Goal: Transaction & Acquisition: Purchase product/service

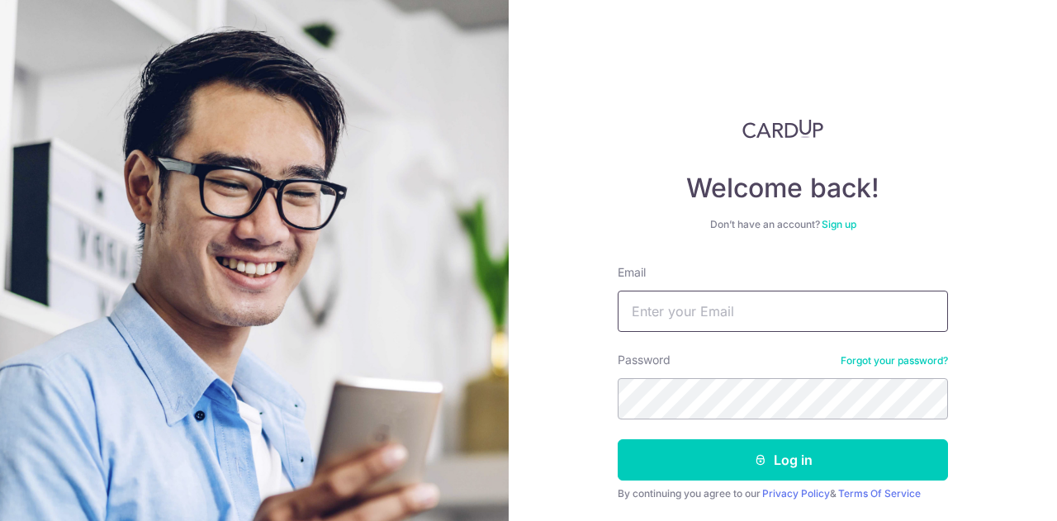
type input "[EMAIL_ADDRESS][DOMAIN_NAME]"
click at [723, 455] on button "Log in" at bounding box center [783, 459] width 330 height 41
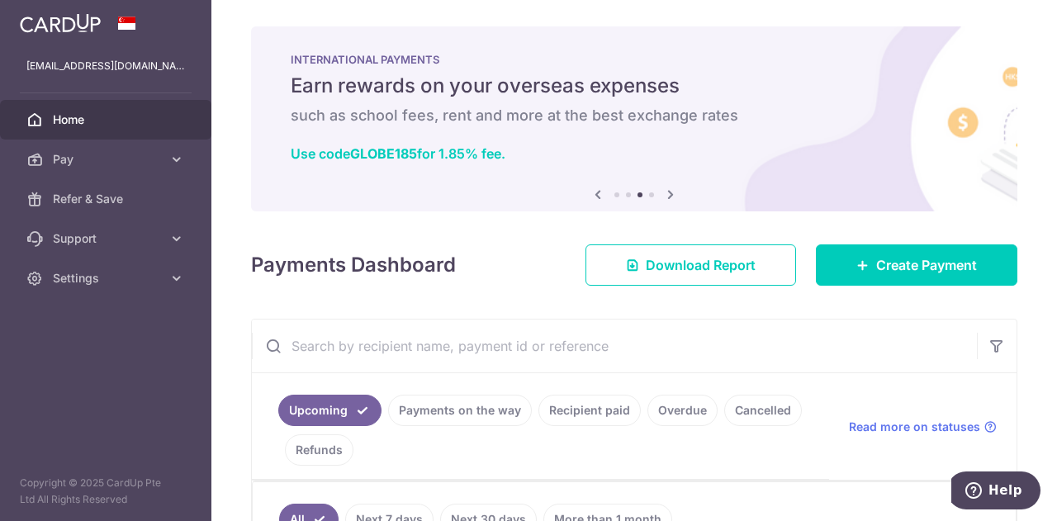
click at [665, 191] on icon at bounding box center [671, 194] width 20 height 21
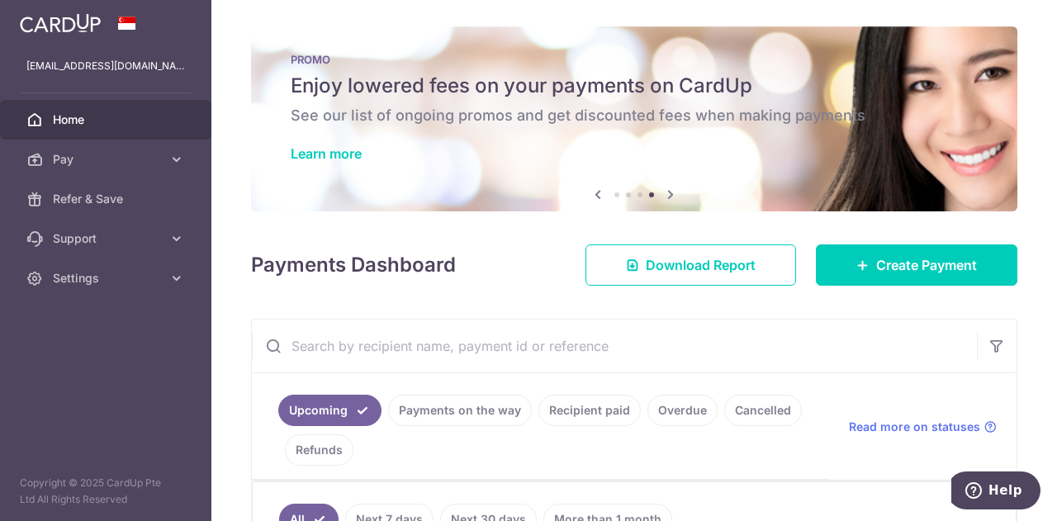
click at [664, 195] on icon at bounding box center [671, 194] width 20 height 21
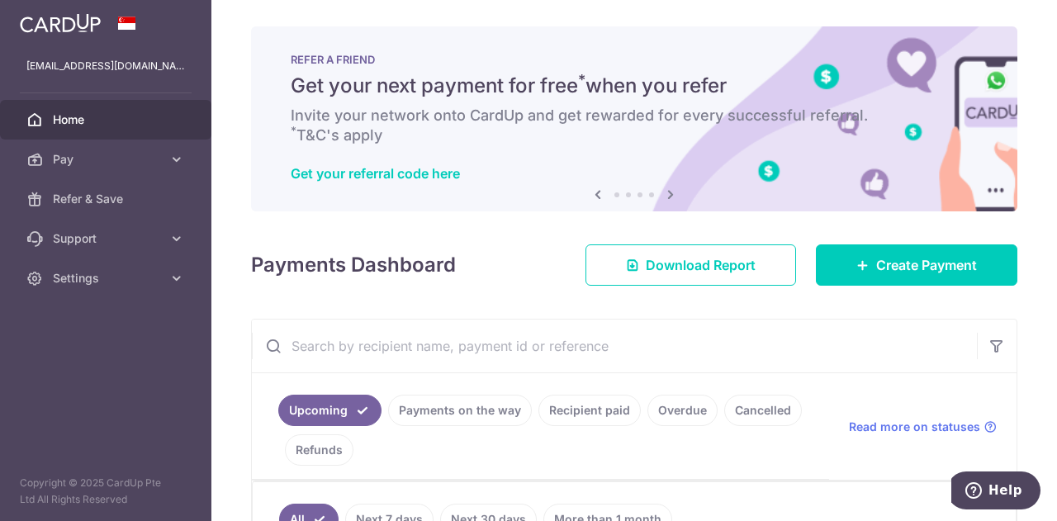
click at [591, 192] on icon at bounding box center [598, 194] width 20 height 21
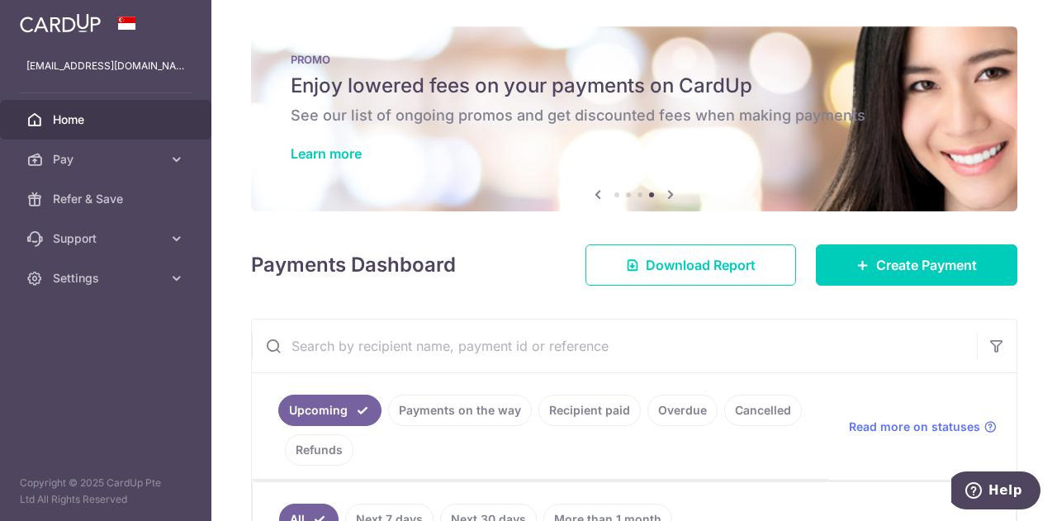
click at [591, 192] on icon at bounding box center [598, 194] width 20 height 21
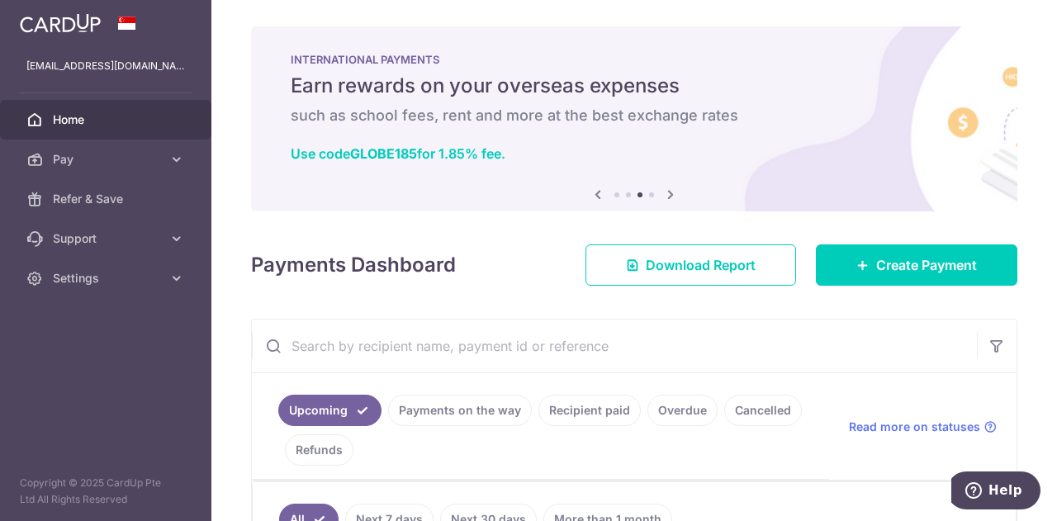
click at [591, 192] on icon at bounding box center [598, 194] width 20 height 21
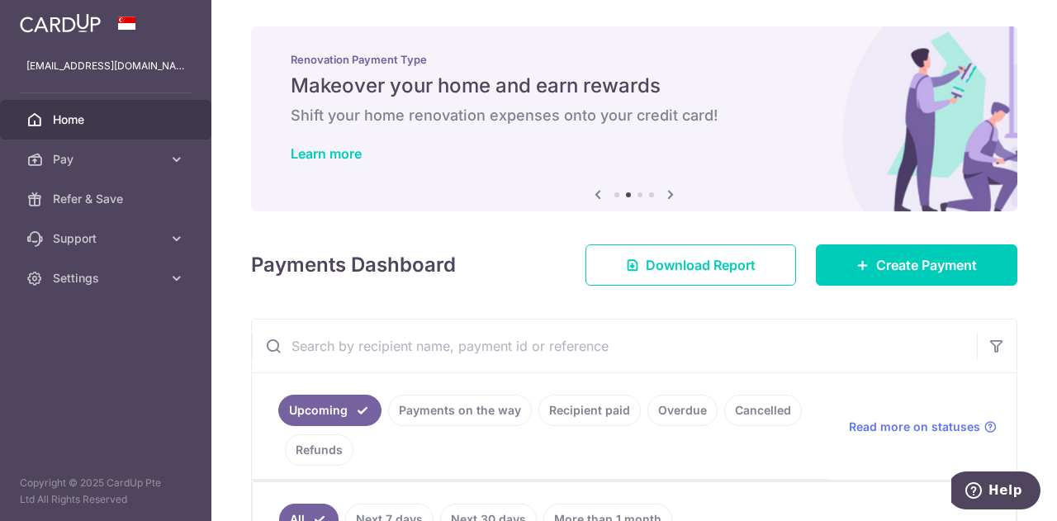
click at [591, 192] on icon at bounding box center [598, 194] width 20 height 21
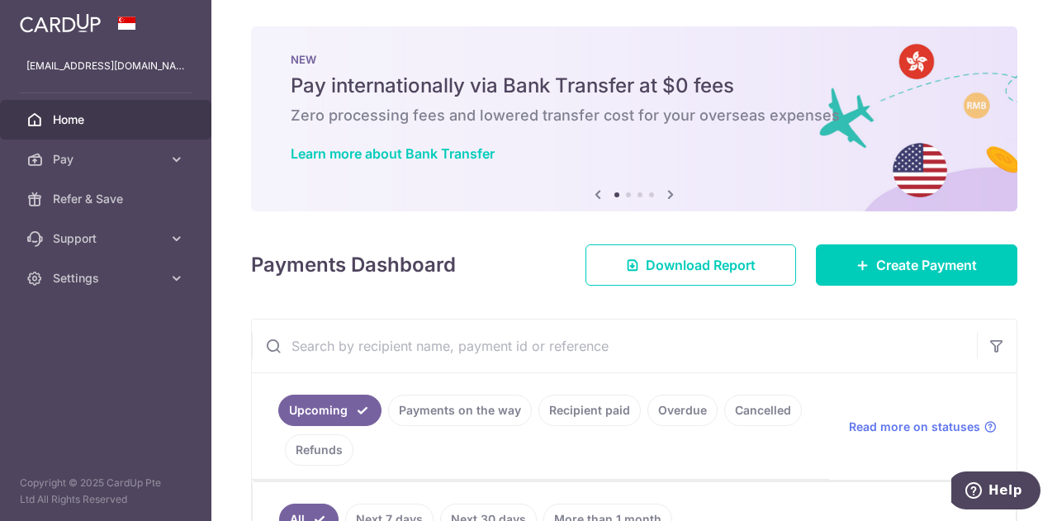
click at [669, 195] on icon at bounding box center [671, 194] width 20 height 21
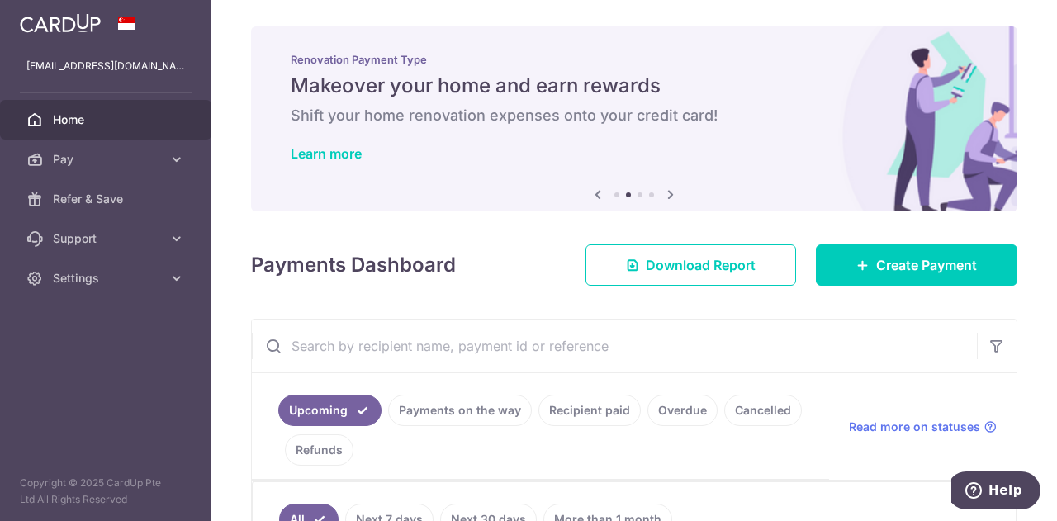
click at [669, 195] on icon at bounding box center [671, 194] width 20 height 21
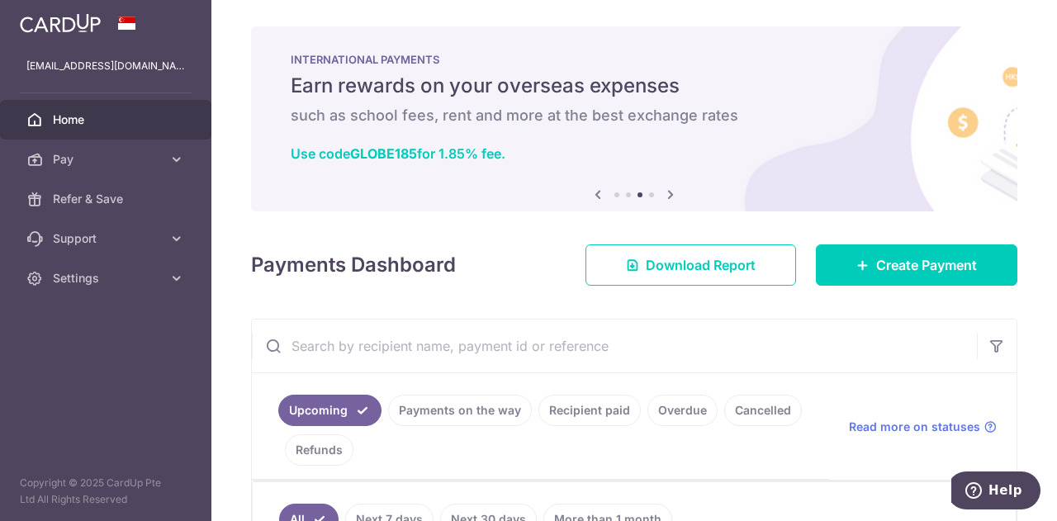
click at [669, 195] on icon at bounding box center [671, 194] width 20 height 21
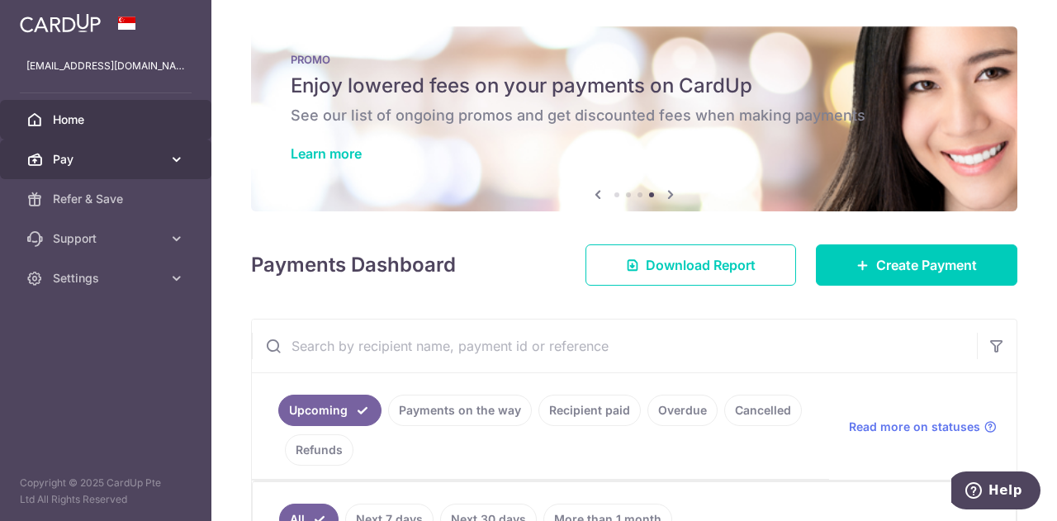
click at [165, 159] on link "Pay" at bounding box center [105, 160] width 211 height 40
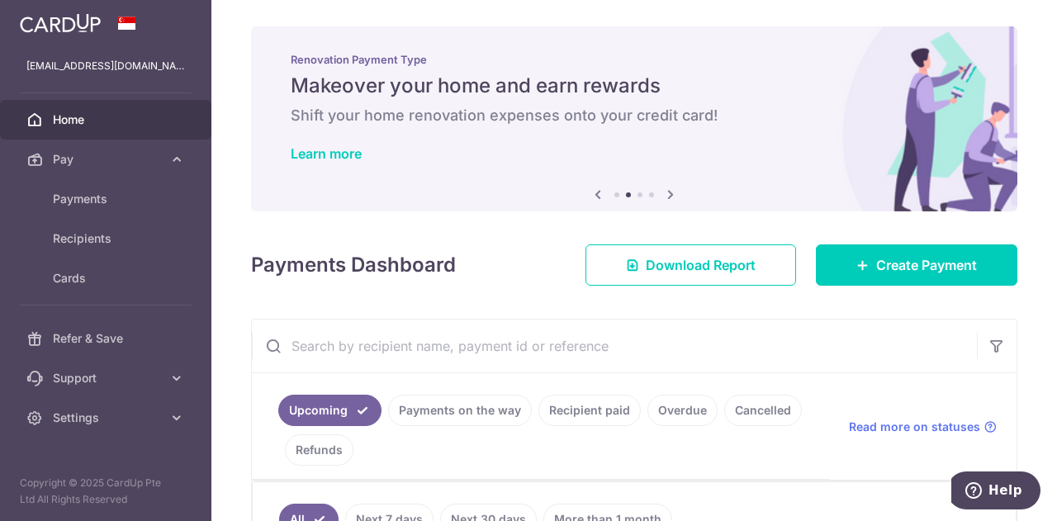
click at [668, 192] on icon at bounding box center [671, 194] width 20 height 21
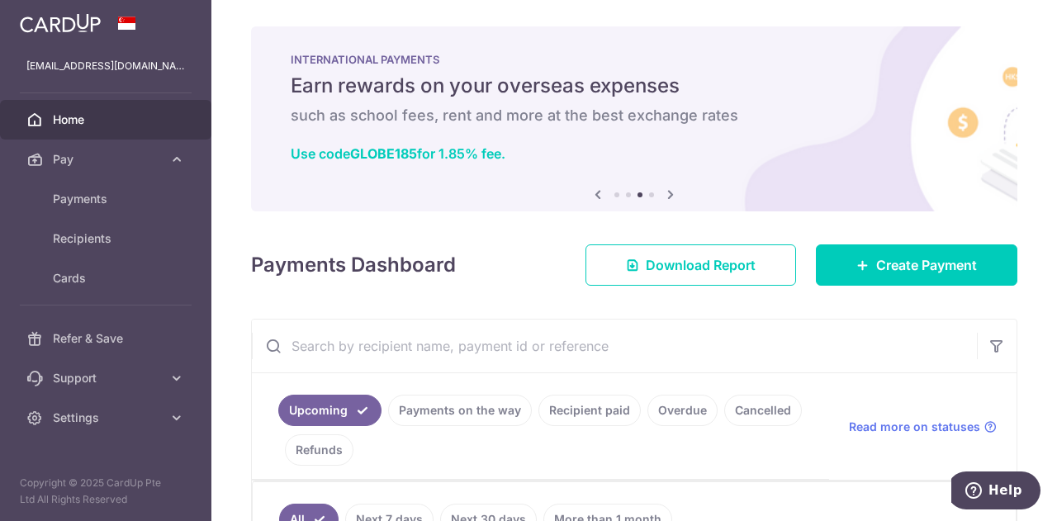
click at [668, 192] on icon at bounding box center [671, 194] width 20 height 21
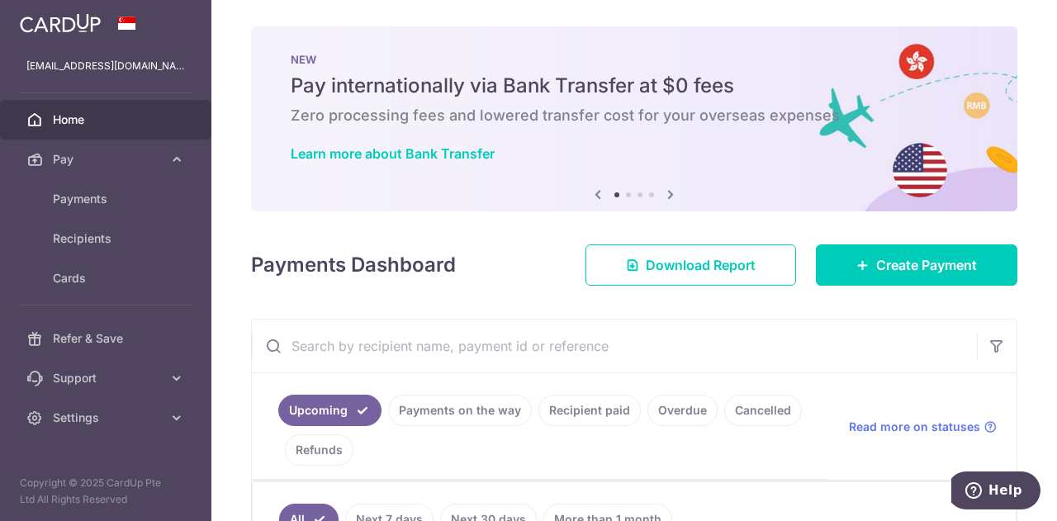
click at [669, 191] on icon at bounding box center [671, 194] width 20 height 21
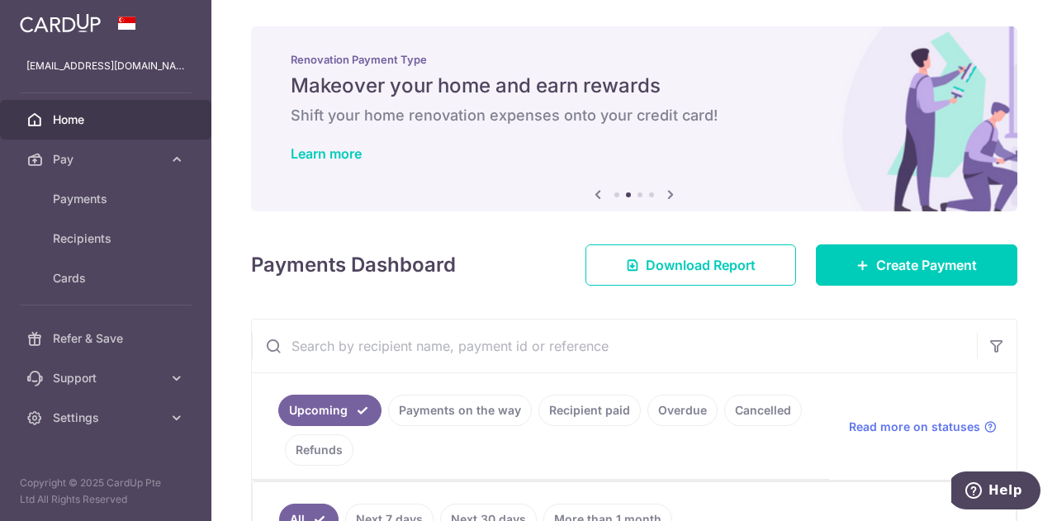
click at [672, 191] on icon at bounding box center [671, 194] width 20 height 21
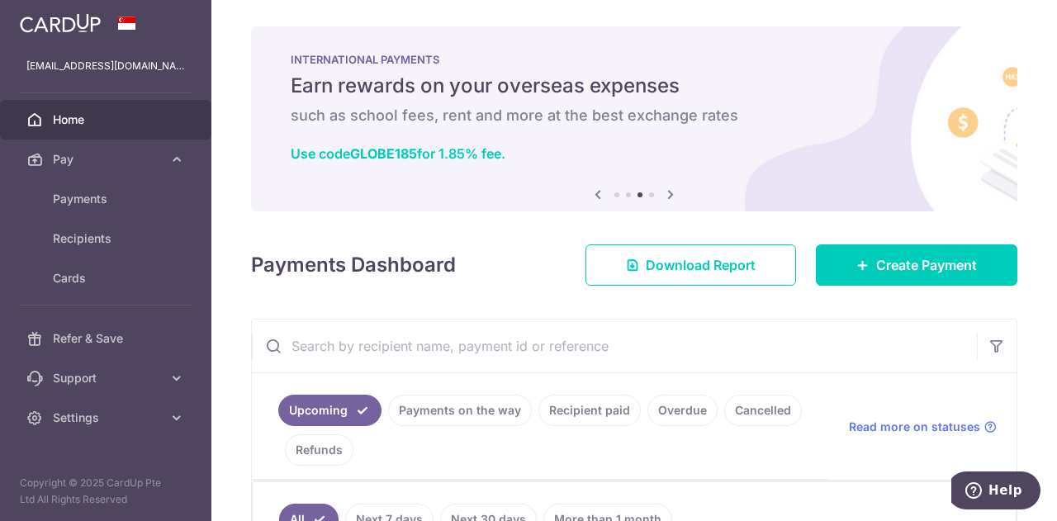
click at [672, 191] on icon at bounding box center [671, 194] width 20 height 21
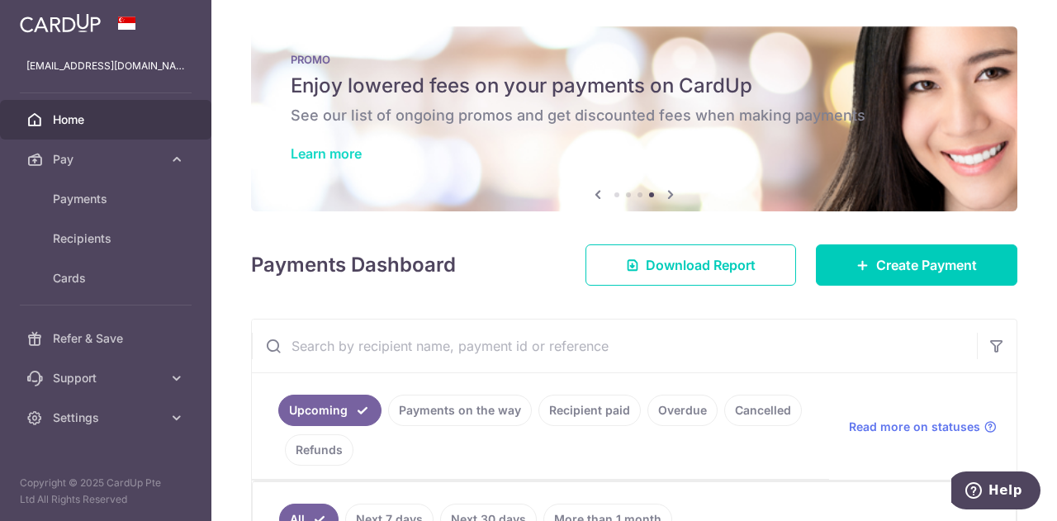
click at [337, 151] on link "Learn more" at bounding box center [326, 153] width 71 height 17
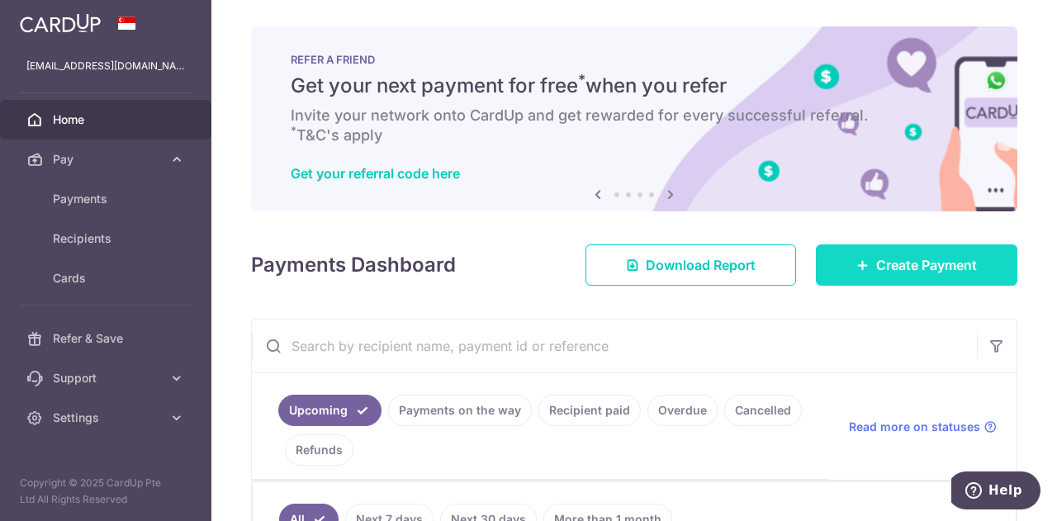
click at [964, 272] on span "Create Payment" at bounding box center [926, 265] width 101 height 20
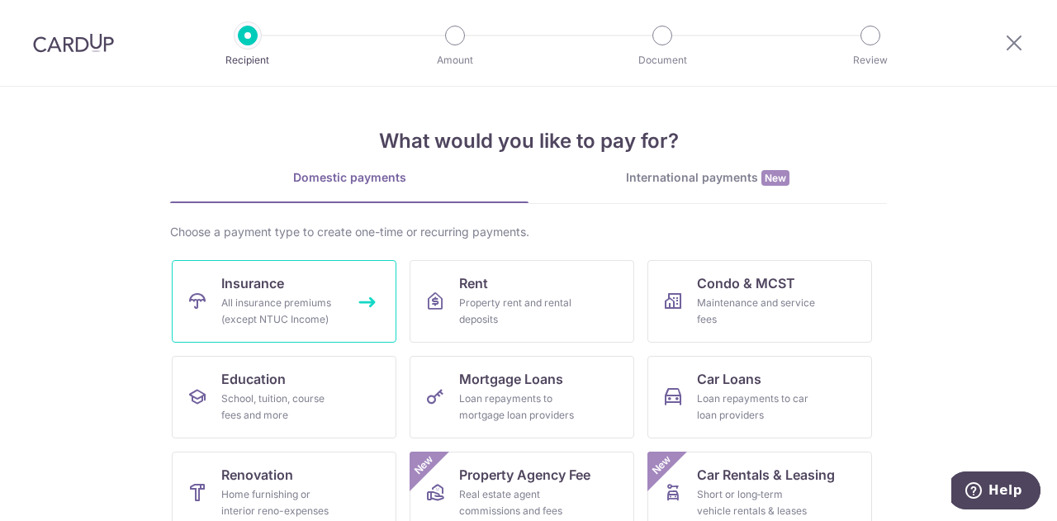
click at [266, 291] on span "Insurance" at bounding box center [252, 283] width 63 height 20
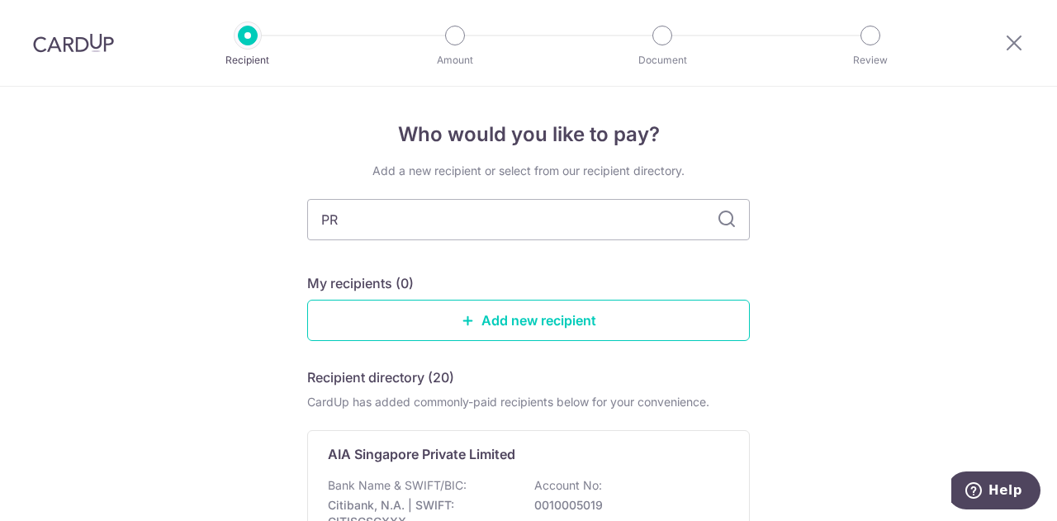
type input "PRU"
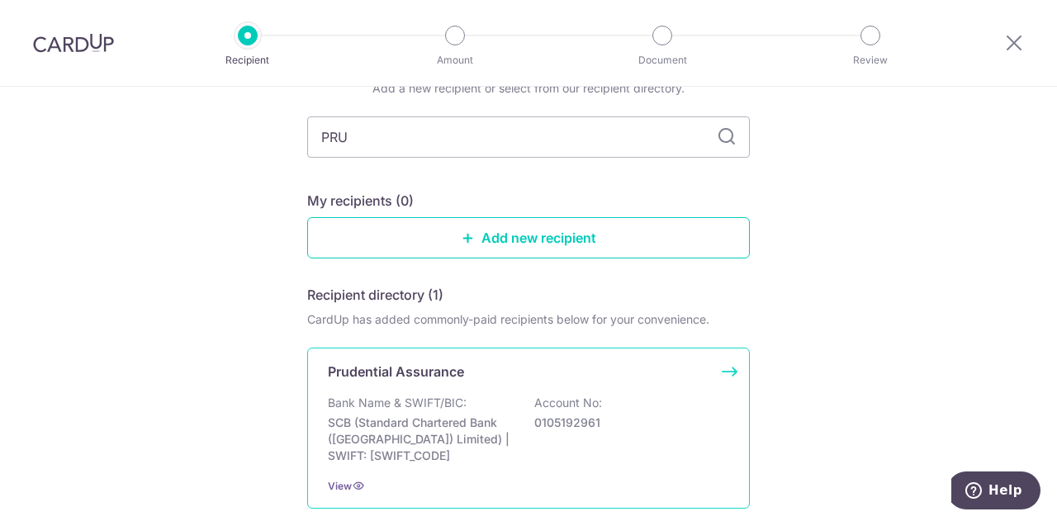
click at [522, 427] on div "Bank Name & SWIFT/BIC: SCB (Standard Chartered Bank (Singapore) Limited) | SWIF…" at bounding box center [528, 429] width 401 height 69
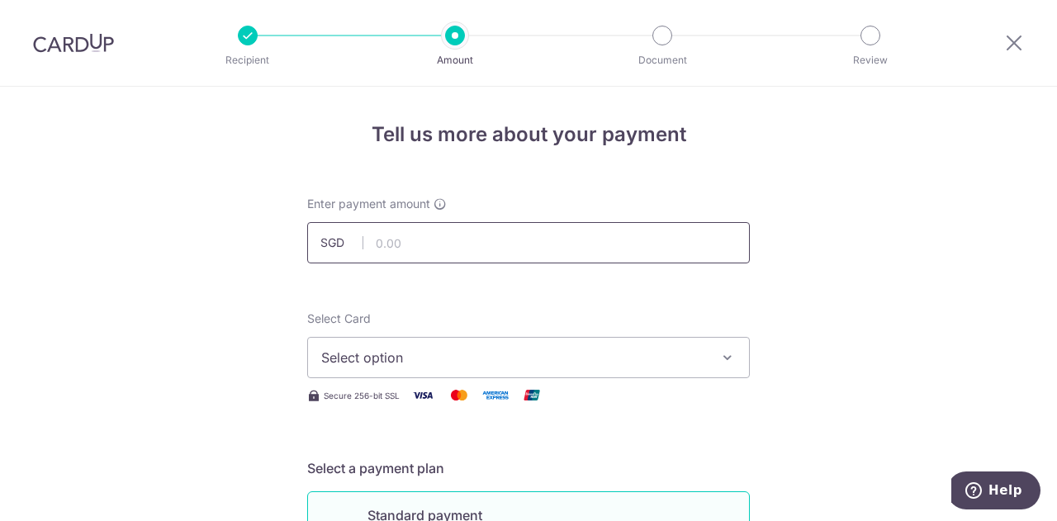
click at [454, 244] on input "text" at bounding box center [528, 242] width 443 height 41
type input "4,500.00"
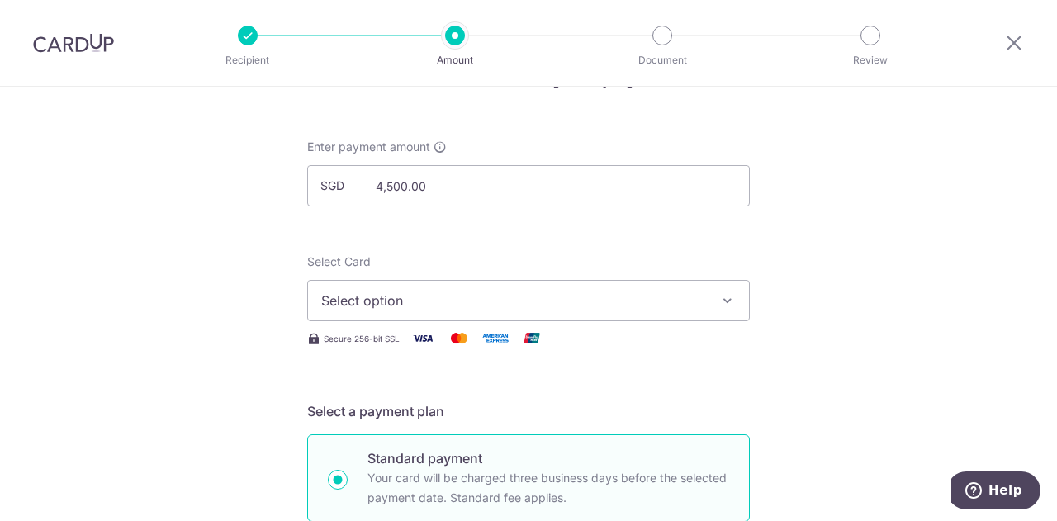
scroll to position [83, 0]
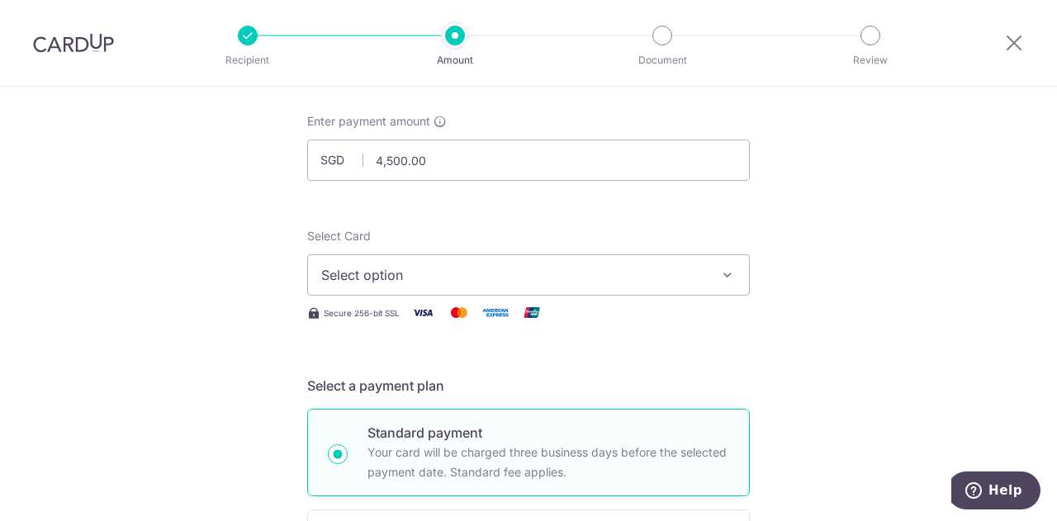
click at [623, 275] on span "Select option" at bounding box center [513, 275] width 385 height 20
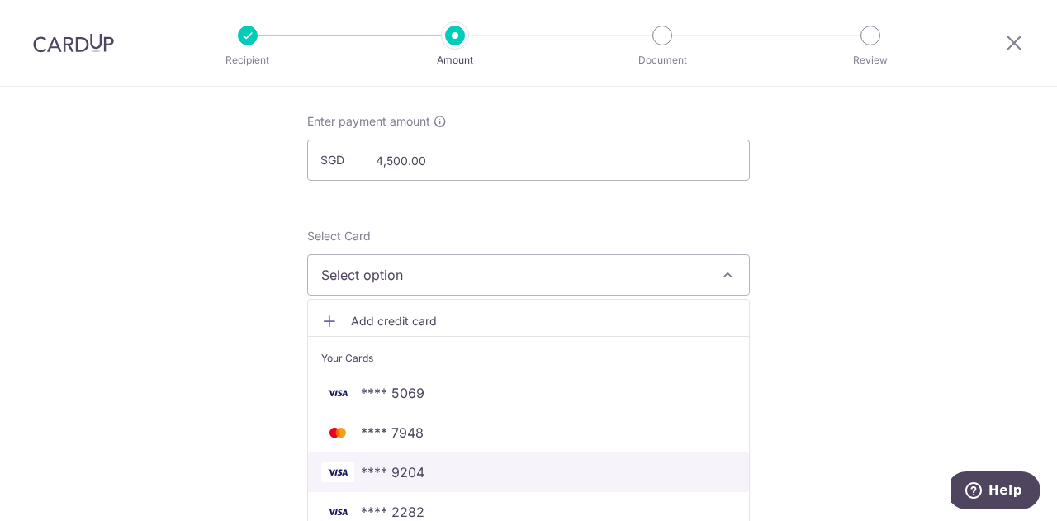
click at [475, 483] on link "**** 9204" at bounding box center [528, 472] width 441 height 40
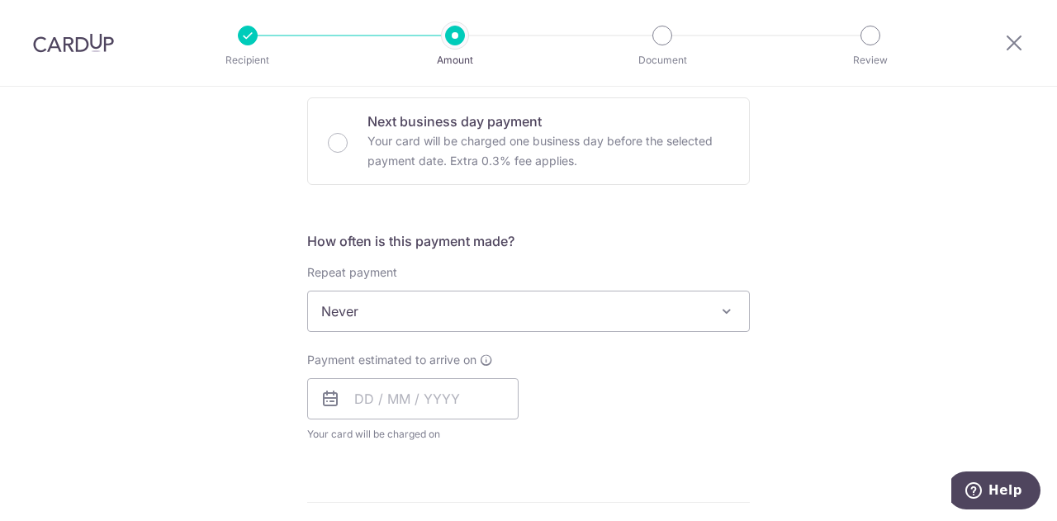
scroll to position [495, 0]
click at [431, 321] on span "Never" at bounding box center [528, 311] width 441 height 40
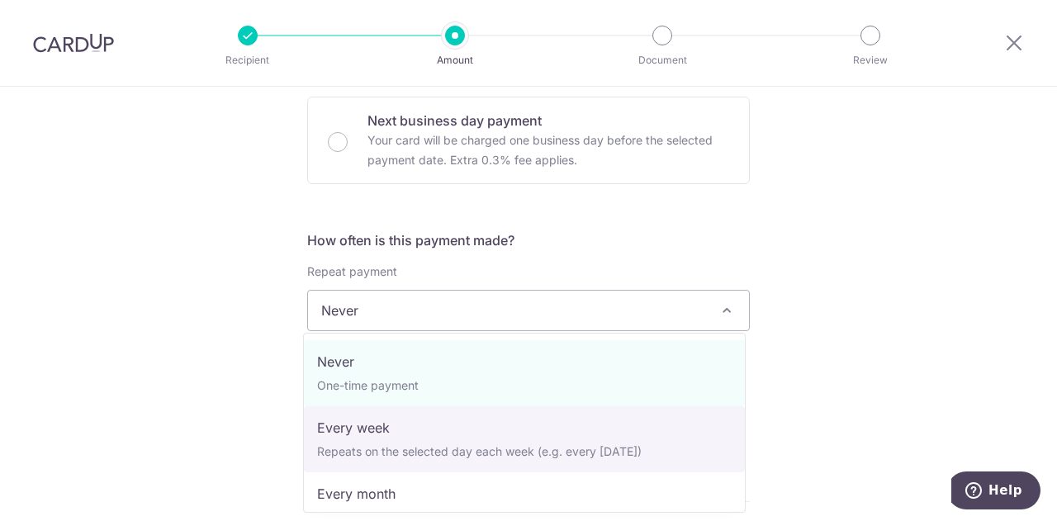
select select "2"
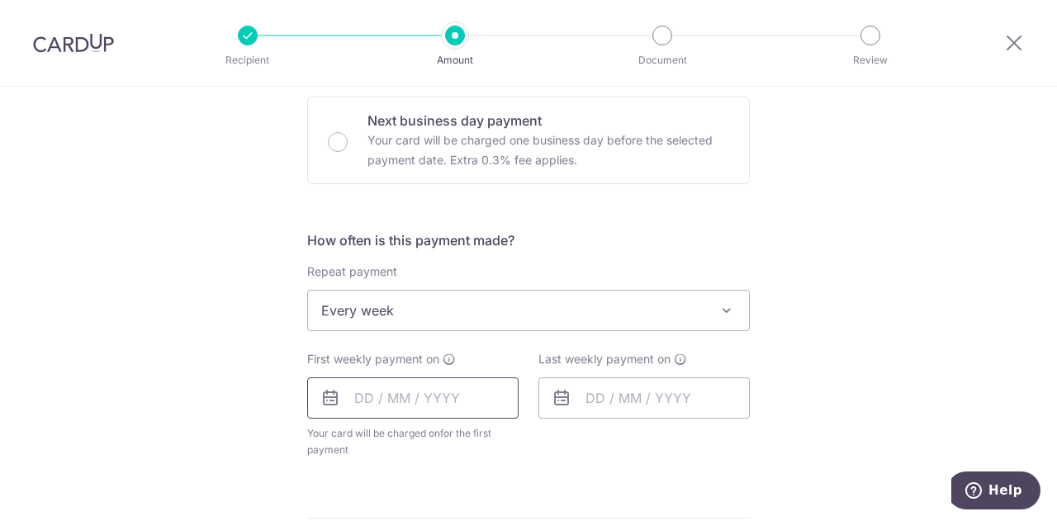
click at [428, 402] on input "text" at bounding box center [412, 397] width 211 height 41
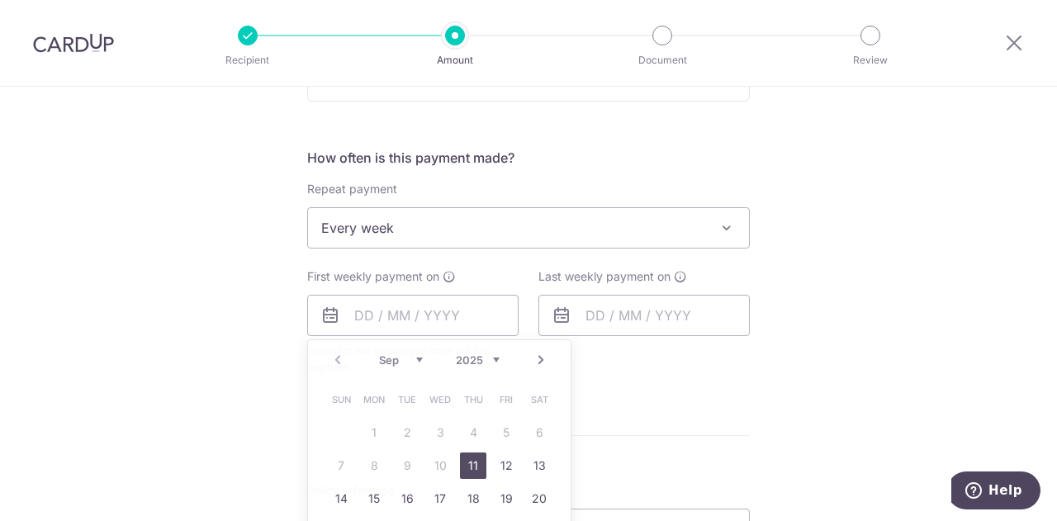
click at [926, 276] on div "Tell us more about your payment Enter payment amount SGD 4,500.00 4500.00 Selec…" at bounding box center [528, 264] width 1057 height 1510
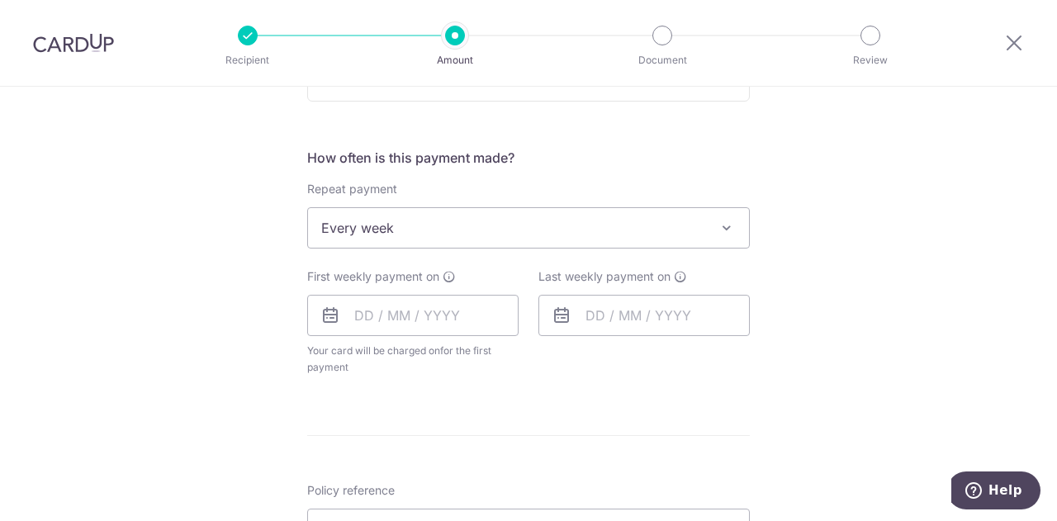
scroll to position [743, 0]
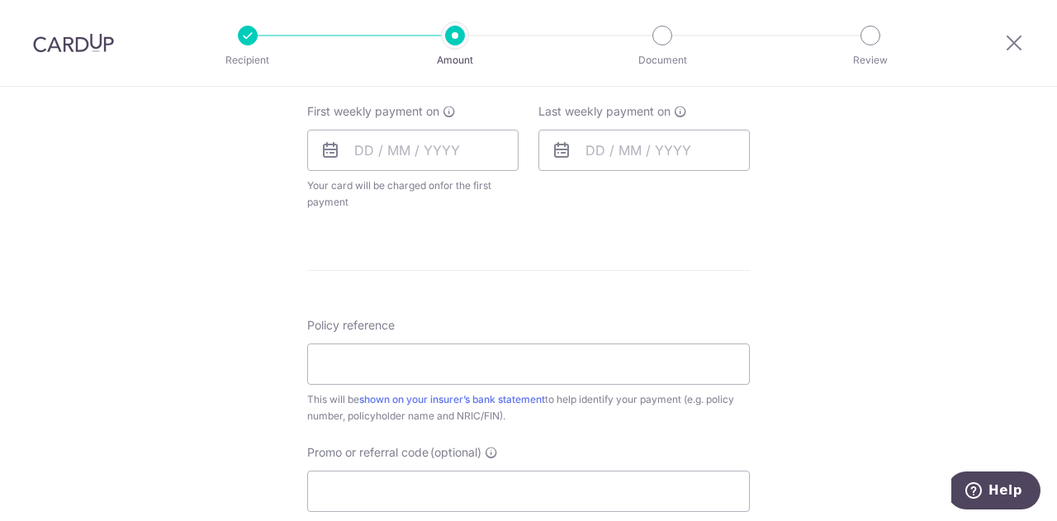
click at [384, 126] on div "First weekly payment on Prev Next Sep Oct Nov Dec 2025 2026 2027 2028 2029 2030…" at bounding box center [412, 156] width 211 height 107
click at [388, 140] on input "text" at bounding box center [412, 150] width 211 height 41
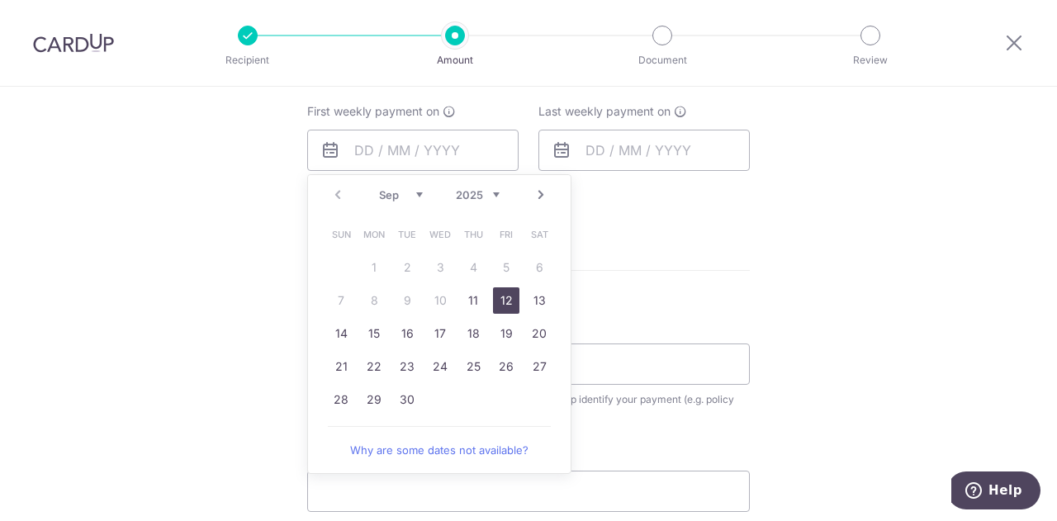
click at [493, 301] on link "12" at bounding box center [506, 300] width 26 height 26
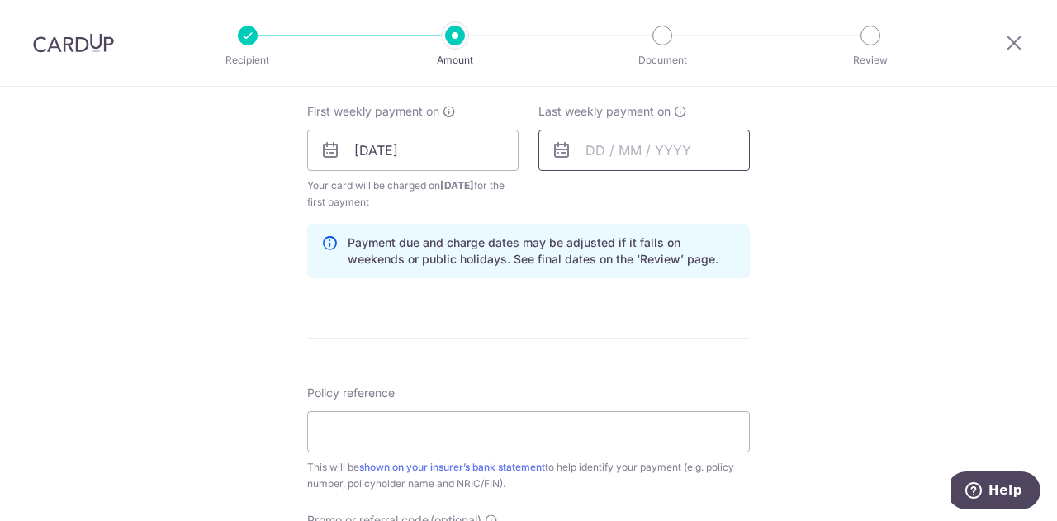
click at [614, 158] on input "text" at bounding box center [643, 150] width 211 height 41
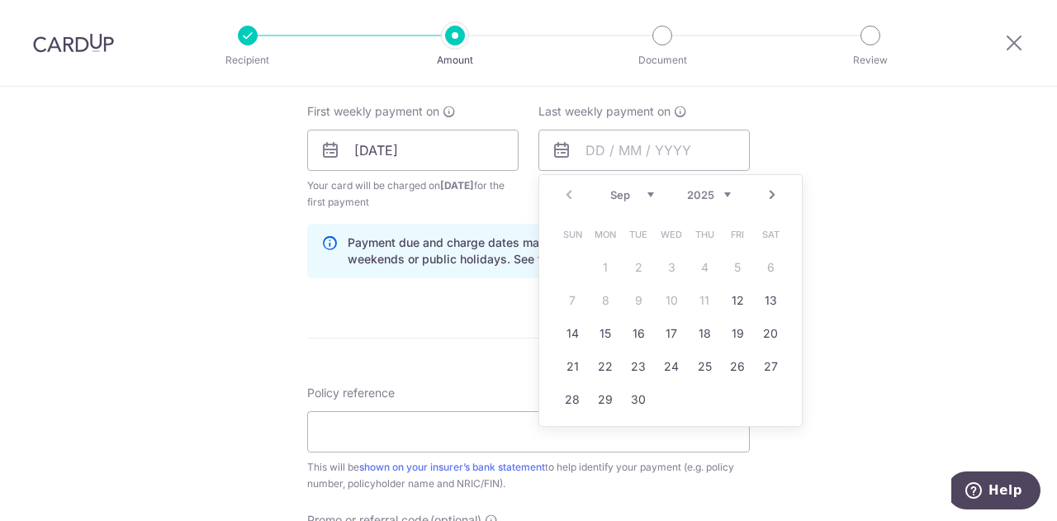
click at [765, 199] on link "Next" at bounding box center [772, 195] width 20 height 20
click at [568, 194] on link "Prev" at bounding box center [569, 195] width 20 height 20
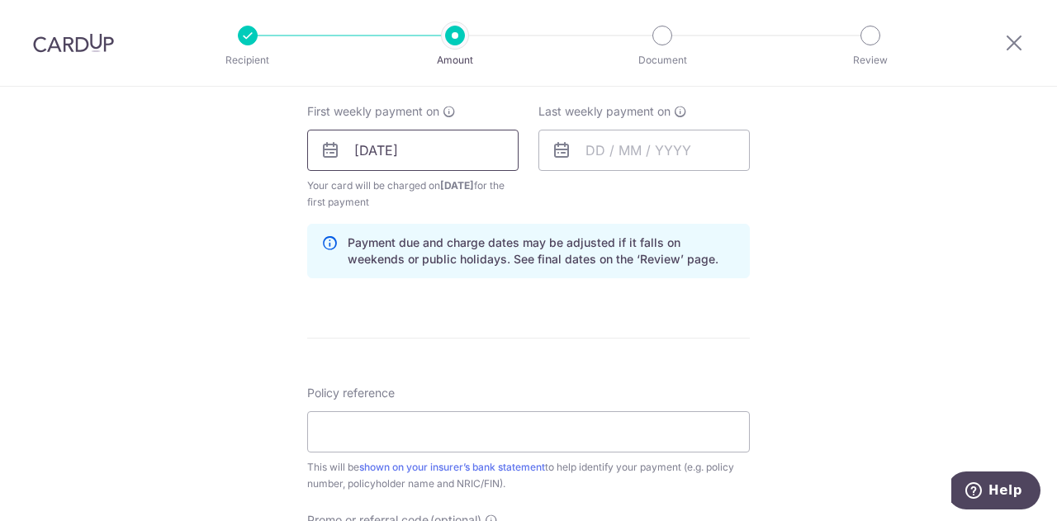
click at [450, 146] on input "[DATE]" at bounding box center [412, 150] width 211 height 41
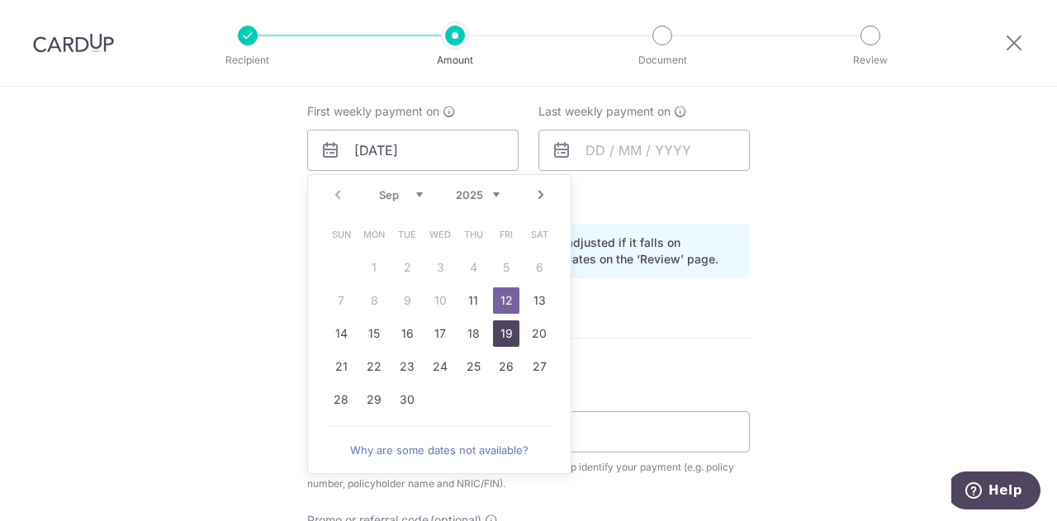
click at [504, 339] on link "19" at bounding box center [506, 333] width 26 height 26
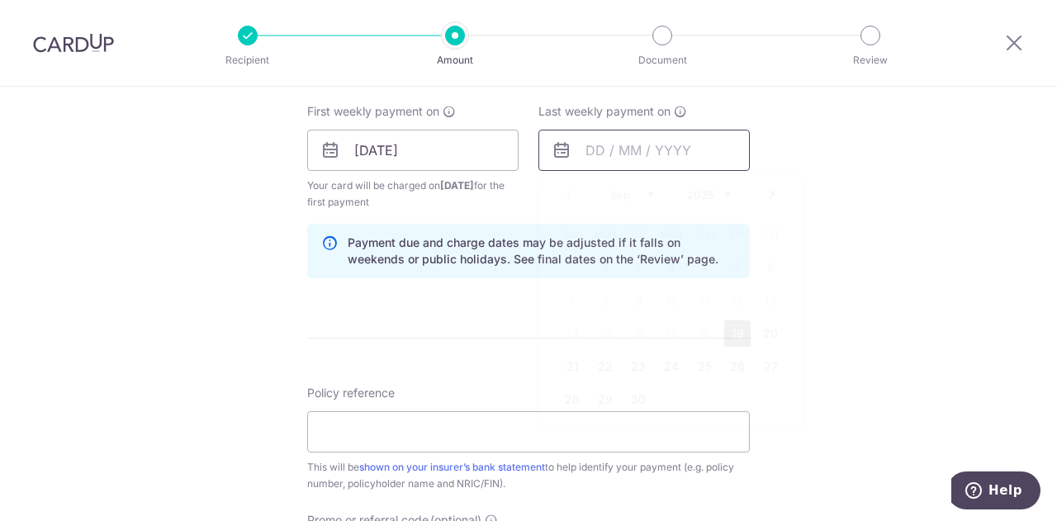
click at [599, 158] on input "text" at bounding box center [643, 150] width 211 height 41
click at [465, 149] on input "[DATE]" at bounding box center [412, 150] width 211 height 41
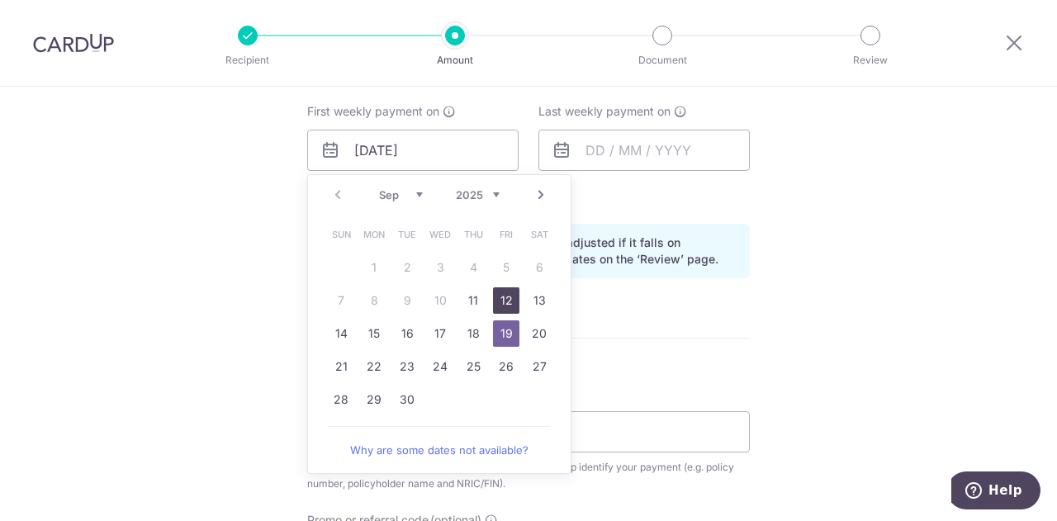
click at [495, 296] on link "12" at bounding box center [506, 300] width 26 height 26
type input "[DATE]"
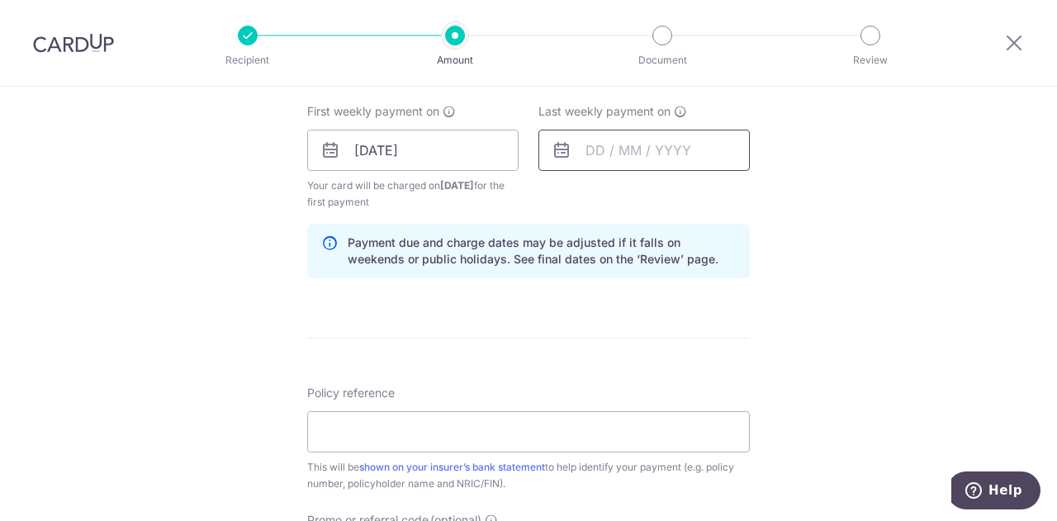
click at [654, 149] on input "text" at bounding box center [643, 150] width 211 height 41
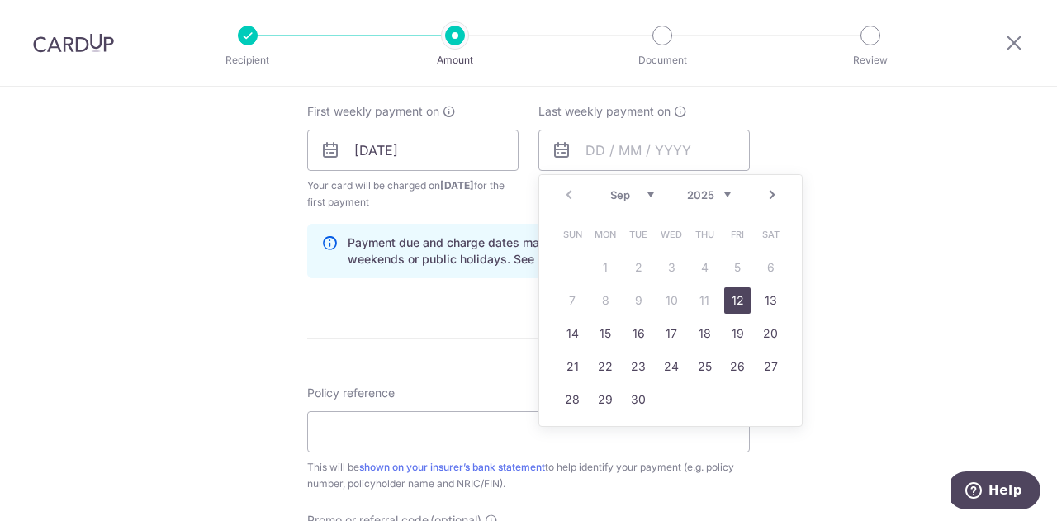
click at [767, 193] on link "Next" at bounding box center [772, 195] width 20 height 20
click at [733, 271] on link "3" at bounding box center [737, 267] width 26 height 26
type input "[DATE]"
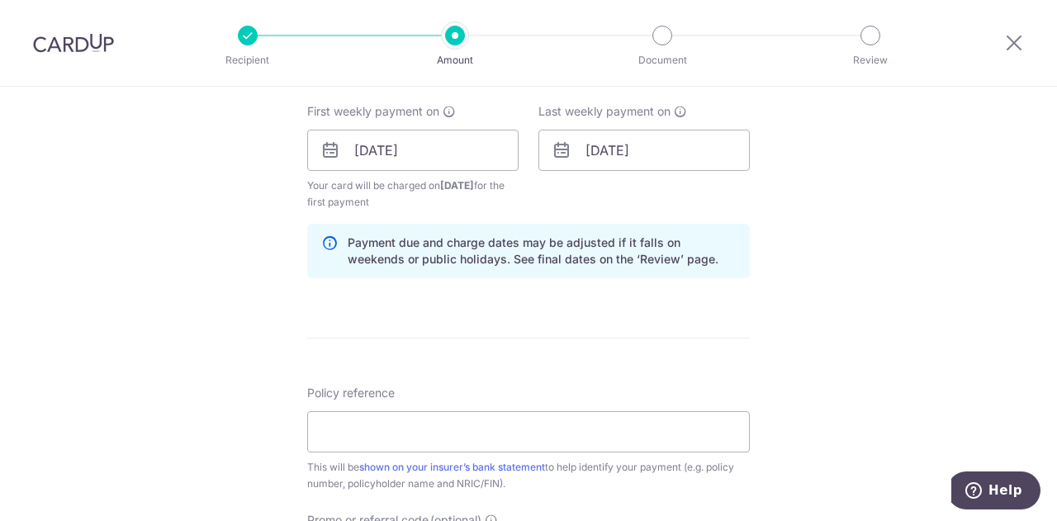
click at [827, 310] on div "Tell us more about your payment Enter payment amount SGD 4,500.00 4500.00 Selec…" at bounding box center [528, 133] width 1057 height 1578
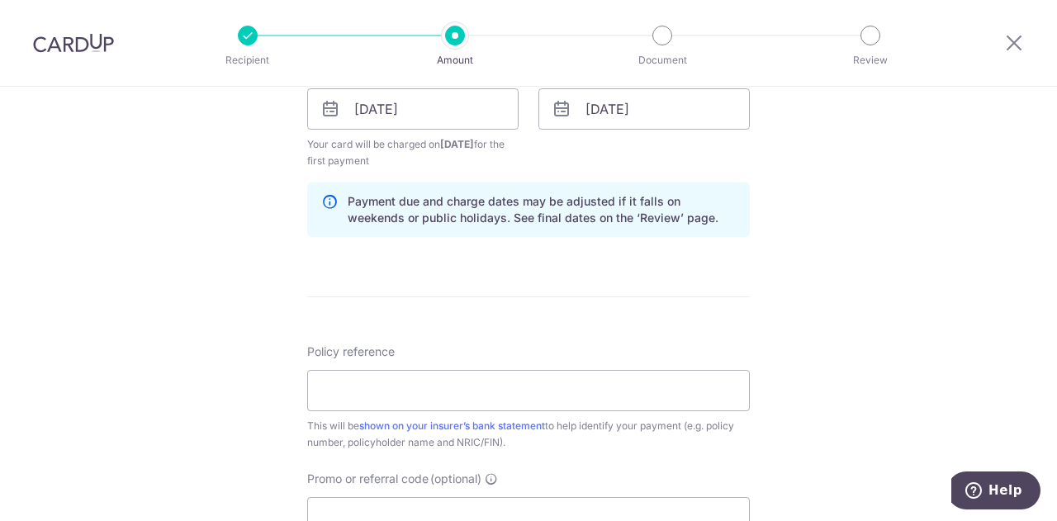
scroll to position [908, 0]
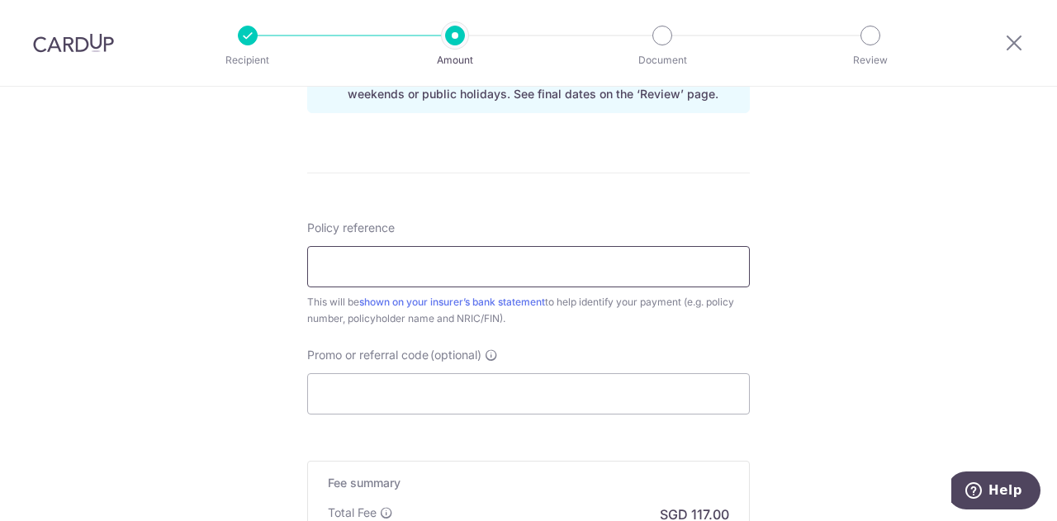
click at [596, 283] on input "Policy reference" at bounding box center [528, 266] width 443 height 41
type input "86385682"
click at [379, 378] on input "Promo or referral code (optional)" at bounding box center [528, 393] width 443 height 41
paste input "REC185"
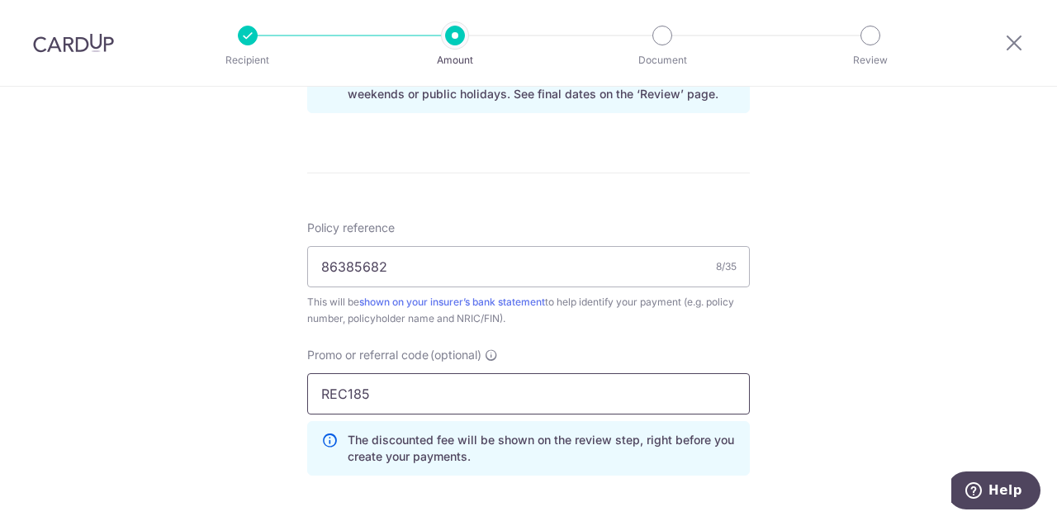
type input "REC185"
click at [851, 353] on div "Tell us more about your payment Enter payment amount SGD 4,500.00 4500.00 Selec…" at bounding box center [528, 4] width 1057 height 1652
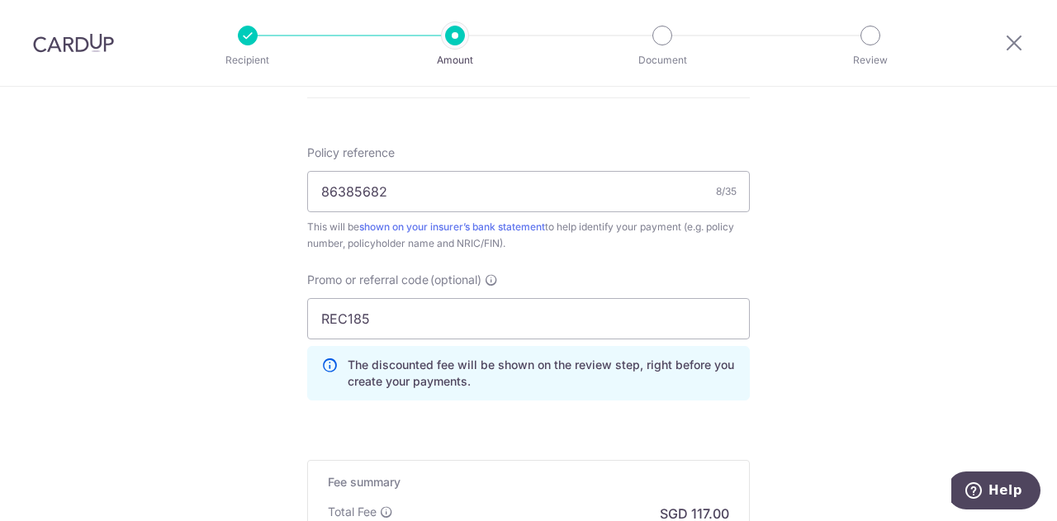
scroll to position [1156, 0]
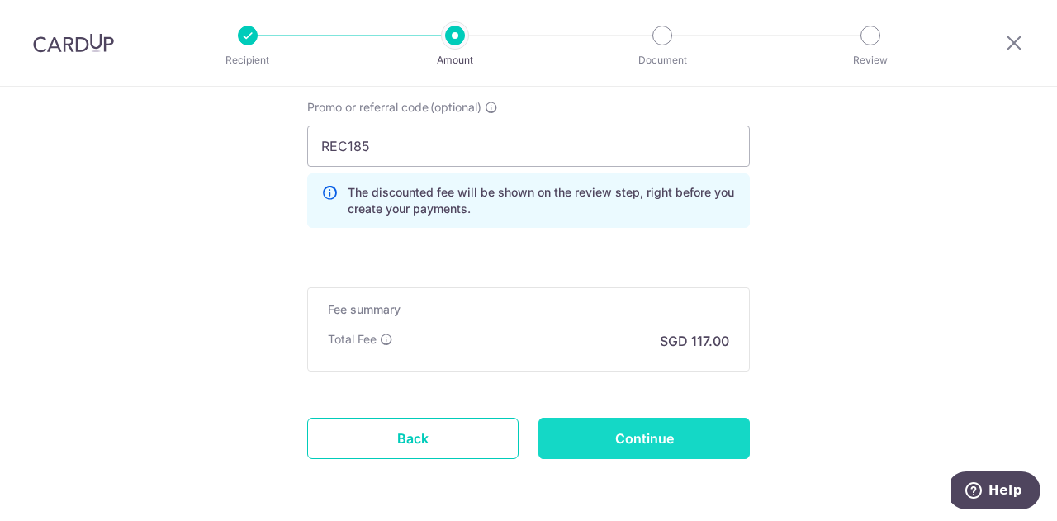
click at [675, 438] on input "Continue" at bounding box center [643, 438] width 211 height 41
type input "Create Schedule"
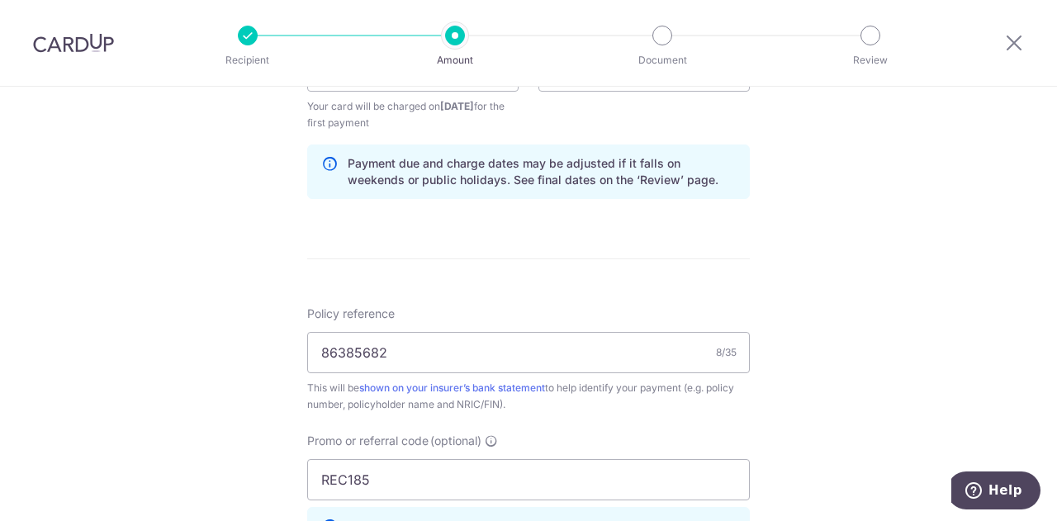
scroll to position [578, 0]
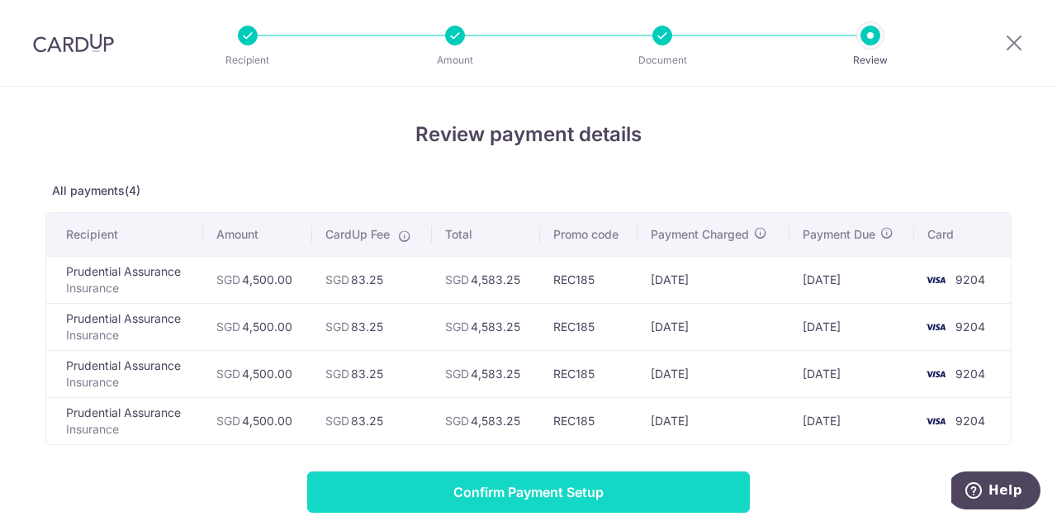
click at [646, 488] on input "Confirm Payment Setup" at bounding box center [528, 491] width 443 height 41
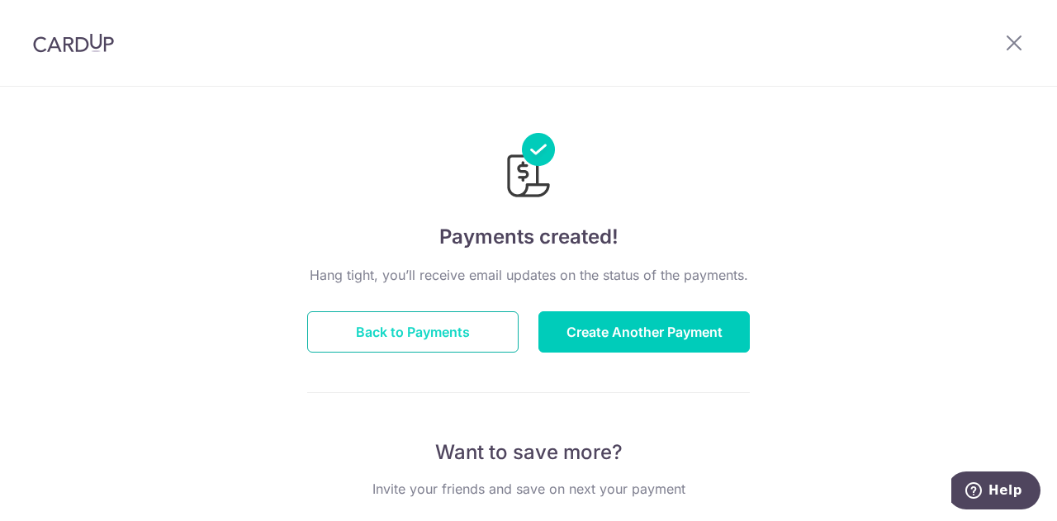
click at [468, 333] on button "Back to Payments" at bounding box center [412, 331] width 211 height 41
